Goal: Information Seeking & Learning: Learn about a topic

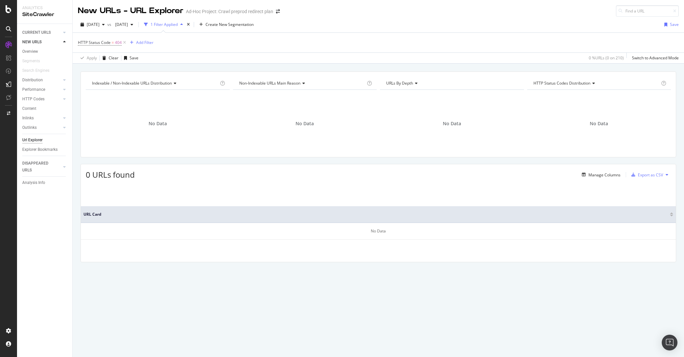
click at [198, 43] on div "HTTP Status Code = 404 Add Filter" at bounding box center [378, 43] width 601 height 20
click at [55, 99] on div at bounding box center [58, 99] width 7 height 7
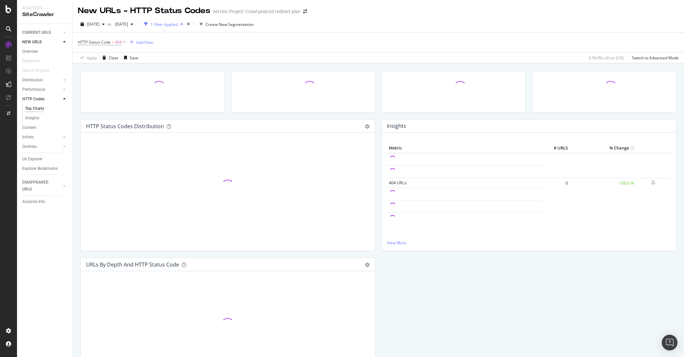
click at [39, 107] on div "Top Charts" at bounding box center [34, 108] width 19 height 7
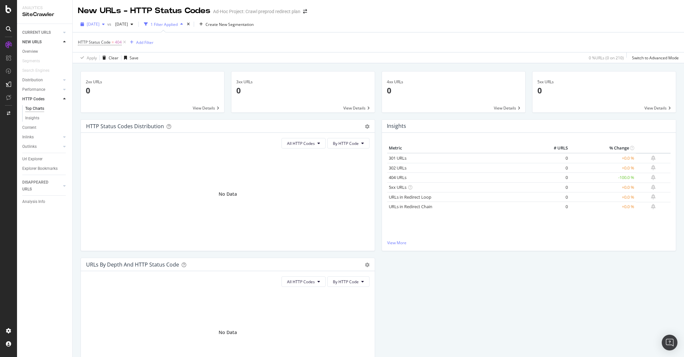
click at [105, 24] on icon "button" at bounding box center [103, 24] width 3 height 4
click at [189, 45] on div "HTTP Status Code = 404 Add Filter" at bounding box center [378, 42] width 601 height 20
